Goal: Transaction & Acquisition: Purchase product/service

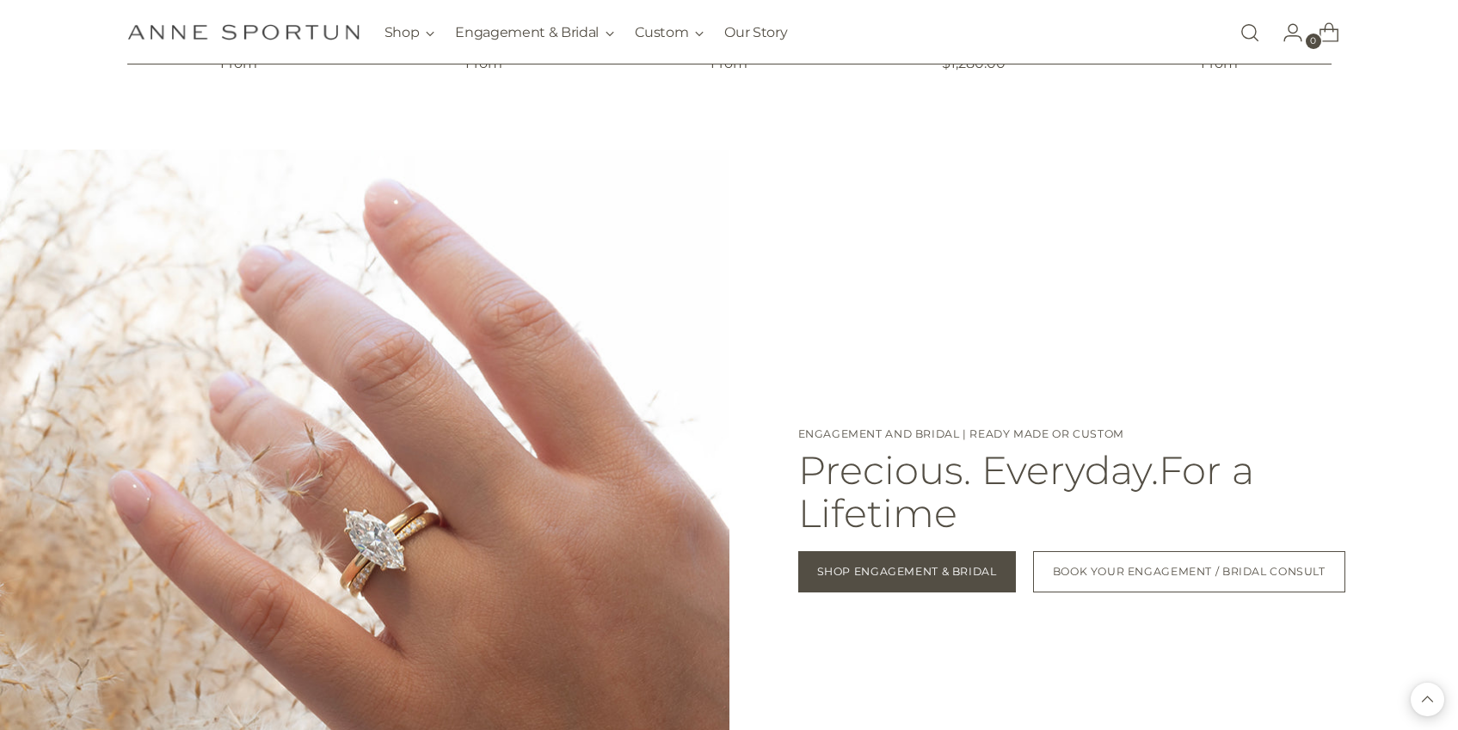
scroll to position [1393, 0]
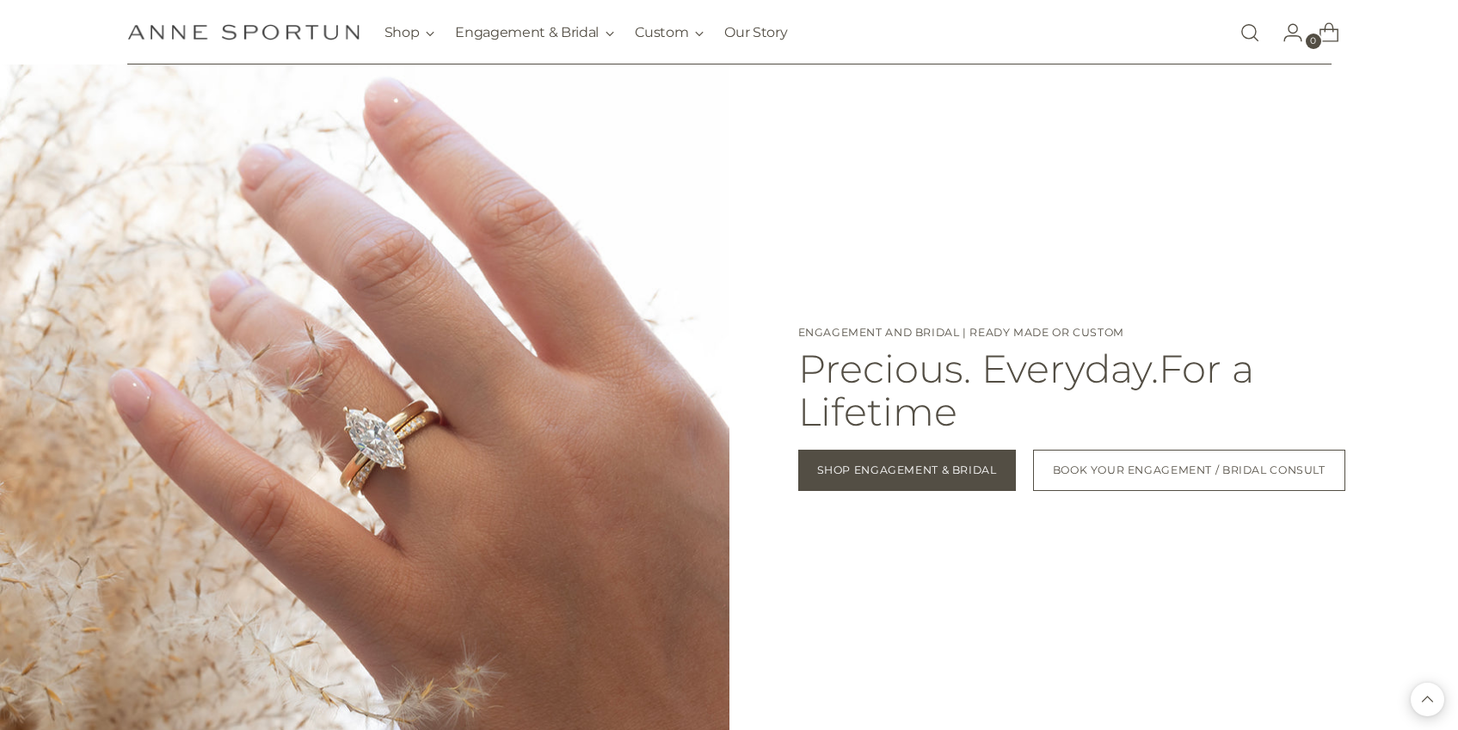
drag, startPoint x: 1131, startPoint y: 335, endPoint x: 792, endPoint y: 324, distance: 339.2
click at [792, 324] on div "Engagement and Bridal | Ready Made or Custom Precious. Everyday.For a Lifetime …" at bounding box center [1095, 413] width 730 height 798
copy p "Engagement and Bridal | Ready Made or Custom"
drag, startPoint x: 974, startPoint y: 416, endPoint x: 796, endPoint y: 371, distance: 183.8
click at [796, 371] on div "Engagement and Bridal | Ready Made or Custom Precious. Everyday.For a Lifetime …" at bounding box center [1095, 413] width 730 height 798
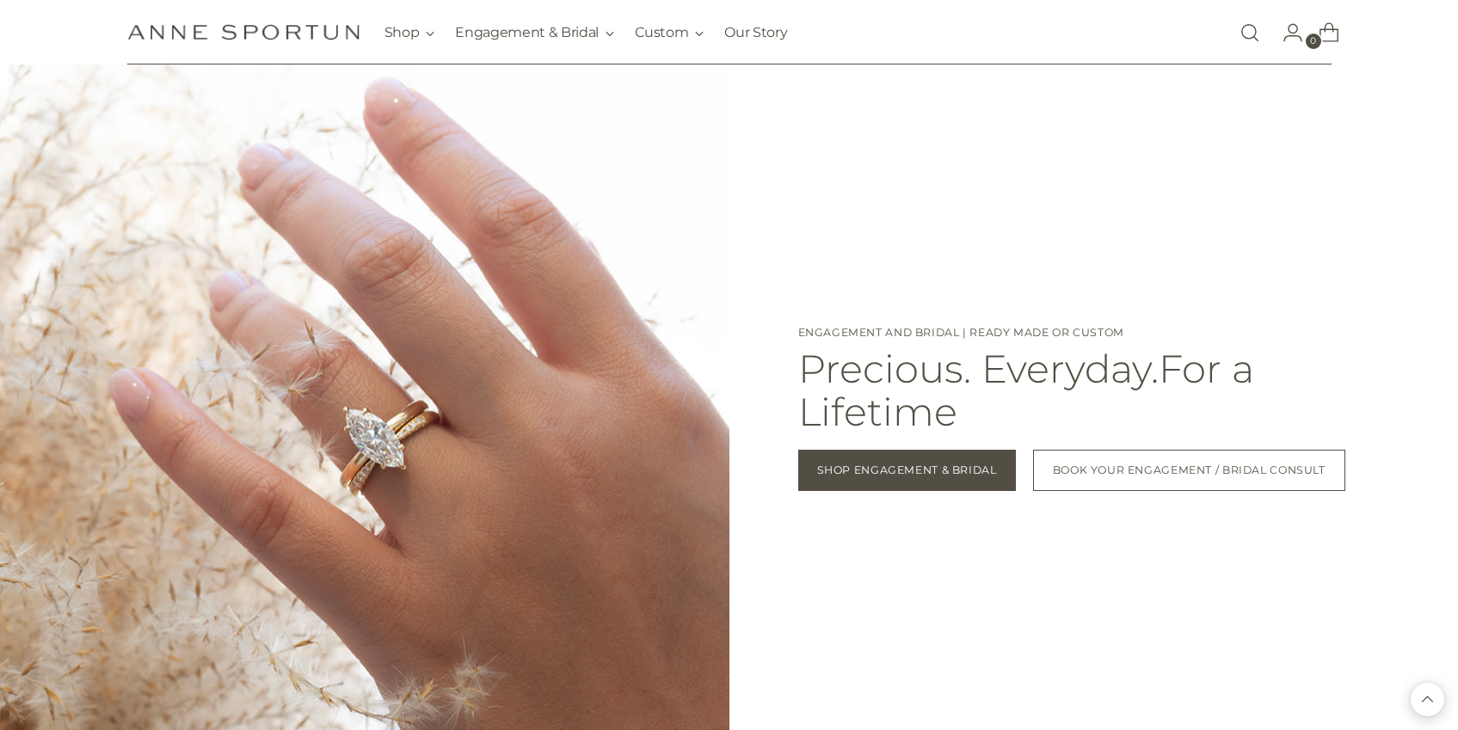
copy h2 "Precious. Everyday.For a Lifetime"
